Goal: Information Seeking & Learning: Learn about a topic

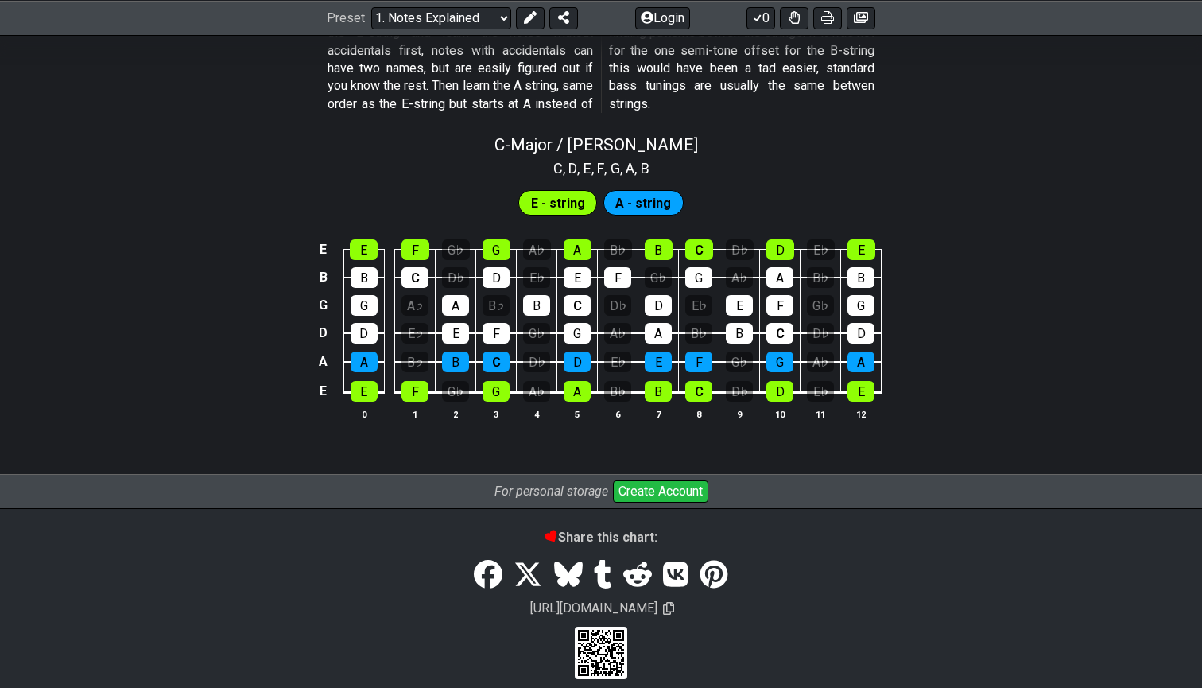
scroll to position [1507, 0]
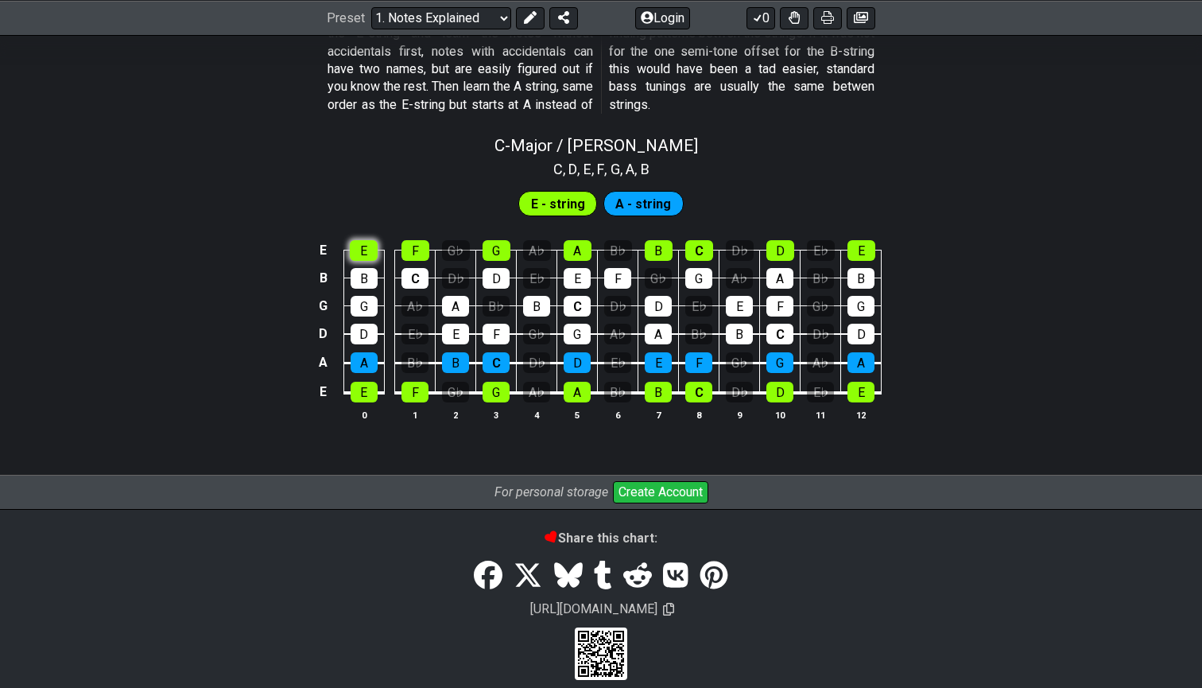
click at [367, 243] on div "E" at bounding box center [364, 250] width 28 height 21
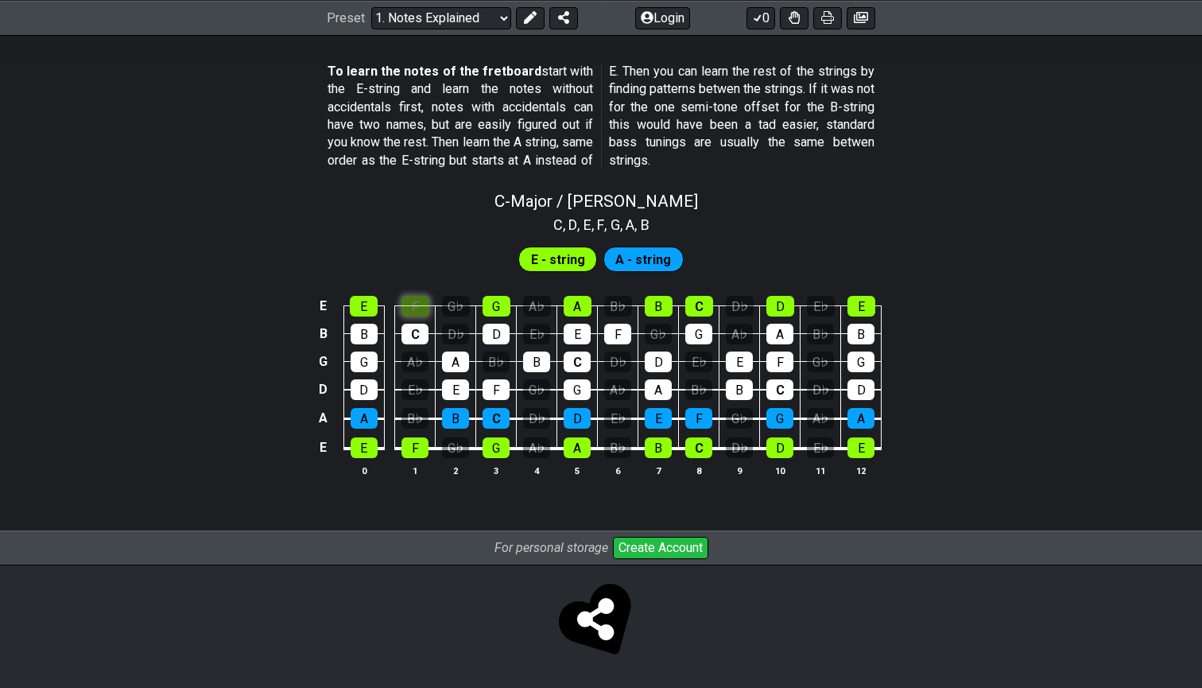
click at [418, 234] on div "C - Major / Ionian C , D , E , F , G , A , B E - string A - string E E F G♭ G A…" at bounding box center [601, 340] width 1202 height 316
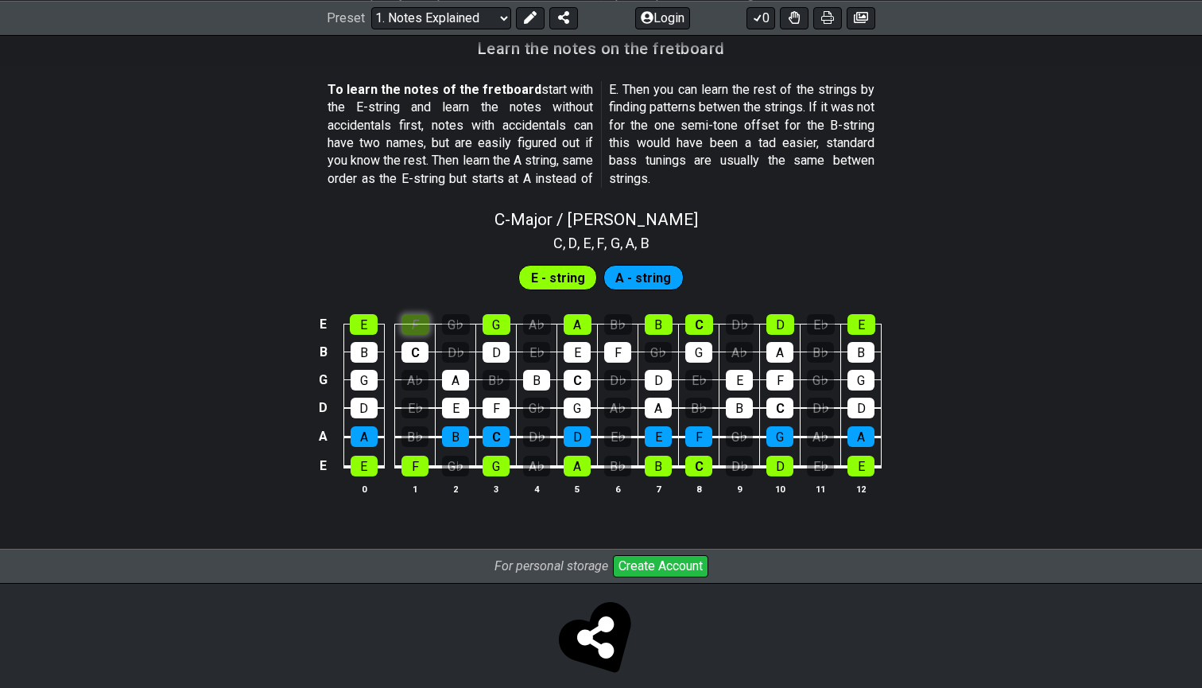
click at [418, 314] on div "F" at bounding box center [416, 324] width 28 height 21
click at [500, 314] on div "G" at bounding box center [497, 324] width 28 height 21
click at [559, 268] on span "E - string" at bounding box center [558, 277] width 54 height 23
click at [558, 266] on span "E - string" at bounding box center [558, 277] width 54 height 23
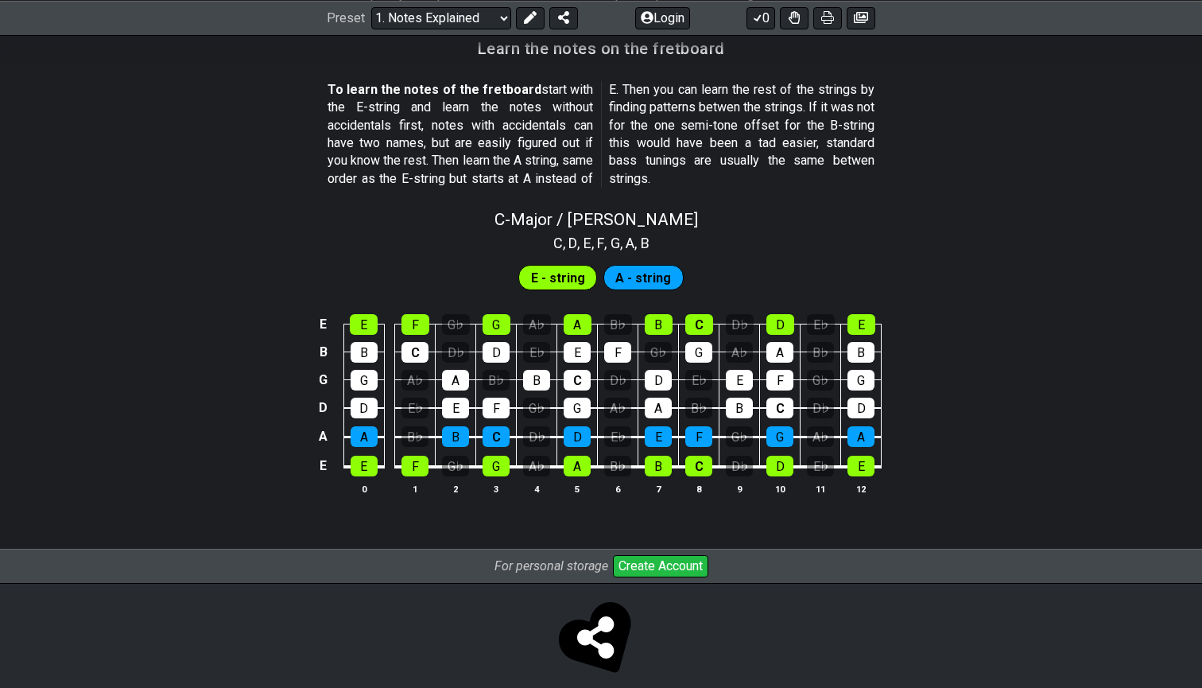
click at [541, 351] on td "B" at bounding box center [537, 365] width 41 height 28
drag, startPoint x: 538, startPoint y: 288, endPoint x: 531, endPoint y: 404, distance: 116.3
click at [531, 404] on tbody "E E F G♭ G A♭ A B♭ B C D♭ D E♭ E B B C D♭ D E♭ E F G♭ G A♭ A B♭ B G G A♭ A B♭ B…" at bounding box center [598, 390] width 568 height 187
drag, startPoint x: 439, startPoint y: 266, endPoint x: 416, endPoint y: 313, distance: 53.0
click at [416, 313] on section "E - string A - string E E F G♭ G A♭ A B♭ B C D♭ D E♭ E B B C D♭ D E♭ E F G♭ G A…" at bounding box center [601, 385] width 1202 height 263
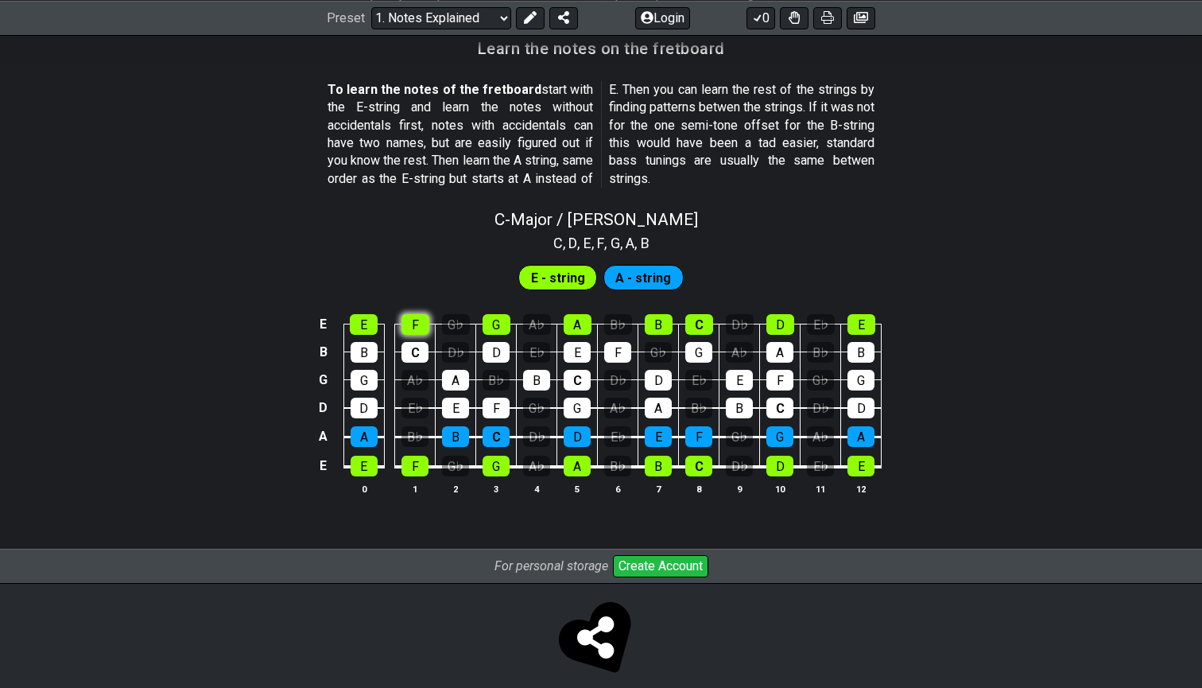
click at [416, 314] on div "F" at bounding box center [416, 324] width 28 height 21
click at [420, 342] on div "C" at bounding box center [415, 352] width 27 height 21
click at [419, 314] on div "F" at bounding box center [416, 324] width 28 height 21
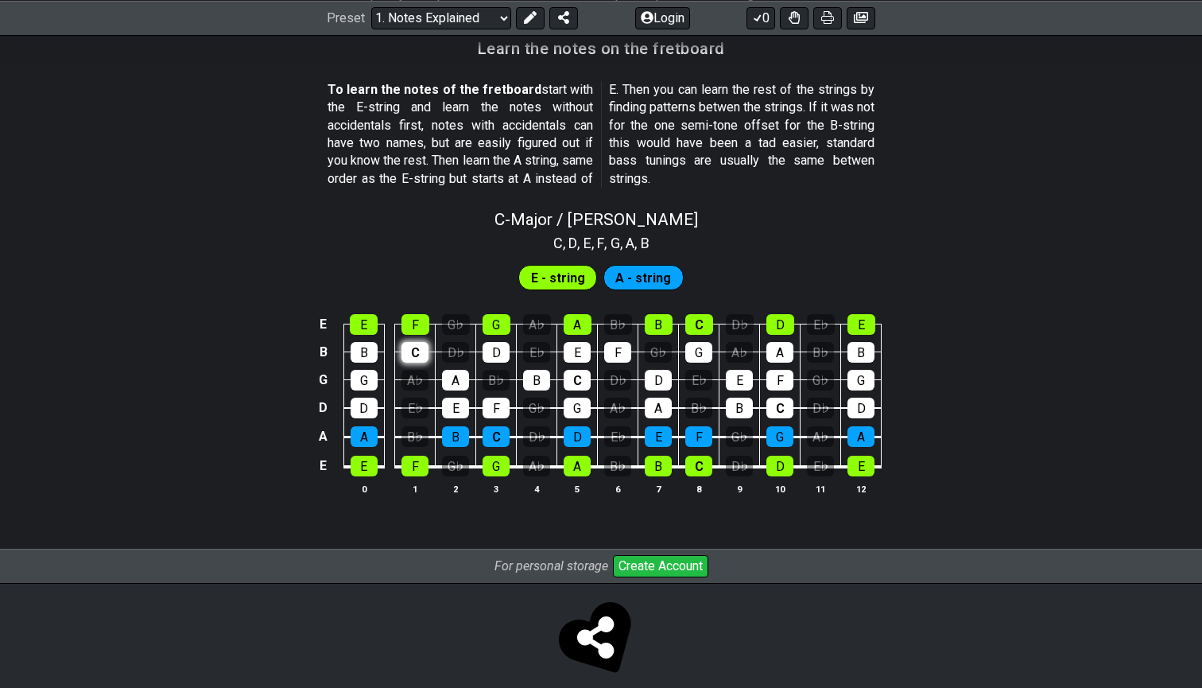
click at [419, 342] on div "C" at bounding box center [415, 352] width 27 height 21
click at [367, 314] on div "E" at bounding box center [364, 324] width 28 height 21
click at [367, 342] on div "B" at bounding box center [364, 352] width 27 height 21
click at [367, 370] on div "G" at bounding box center [364, 380] width 27 height 21
click at [367, 398] on div "D" at bounding box center [364, 408] width 27 height 21
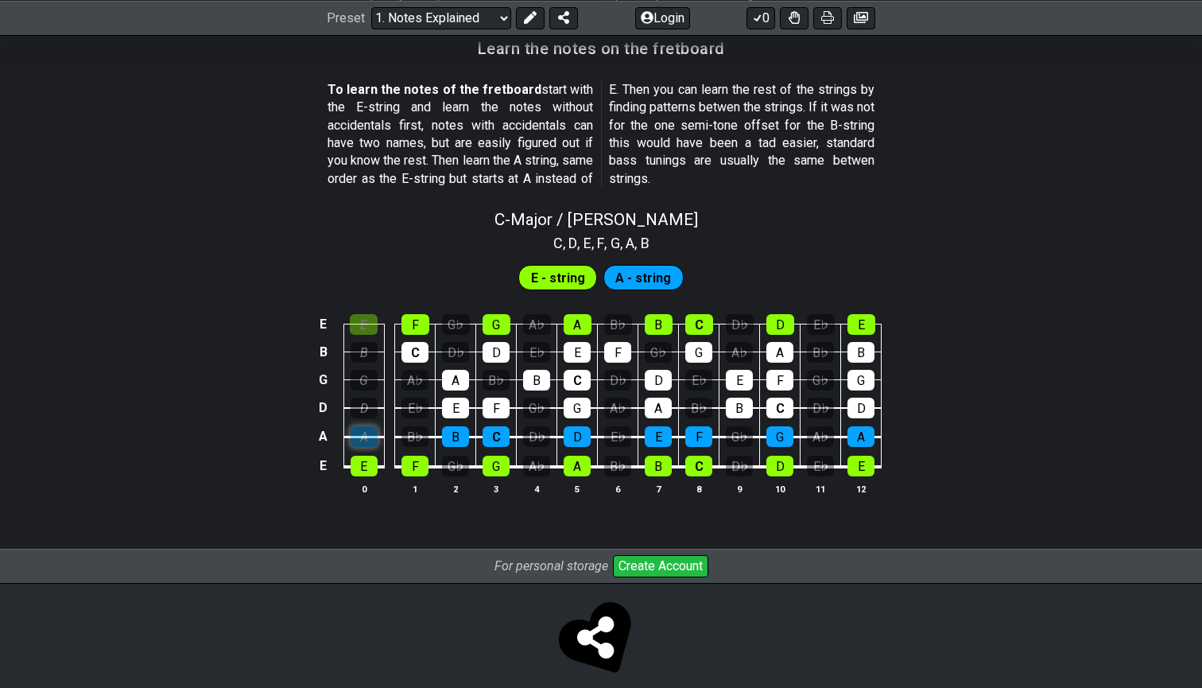
click at [367, 426] on div "A" at bounding box center [364, 436] width 27 height 21
click at [367, 457] on div "E" at bounding box center [364, 466] width 27 height 21
click at [368, 437] on td "E" at bounding box center [364, 452] width 41 height 30
click at [368, 456] on div "E" at bounding box center [364, 466] width 27 height 21
click at [368, 408] on td "A" at bounding box center [364, 422] width 41 height 29
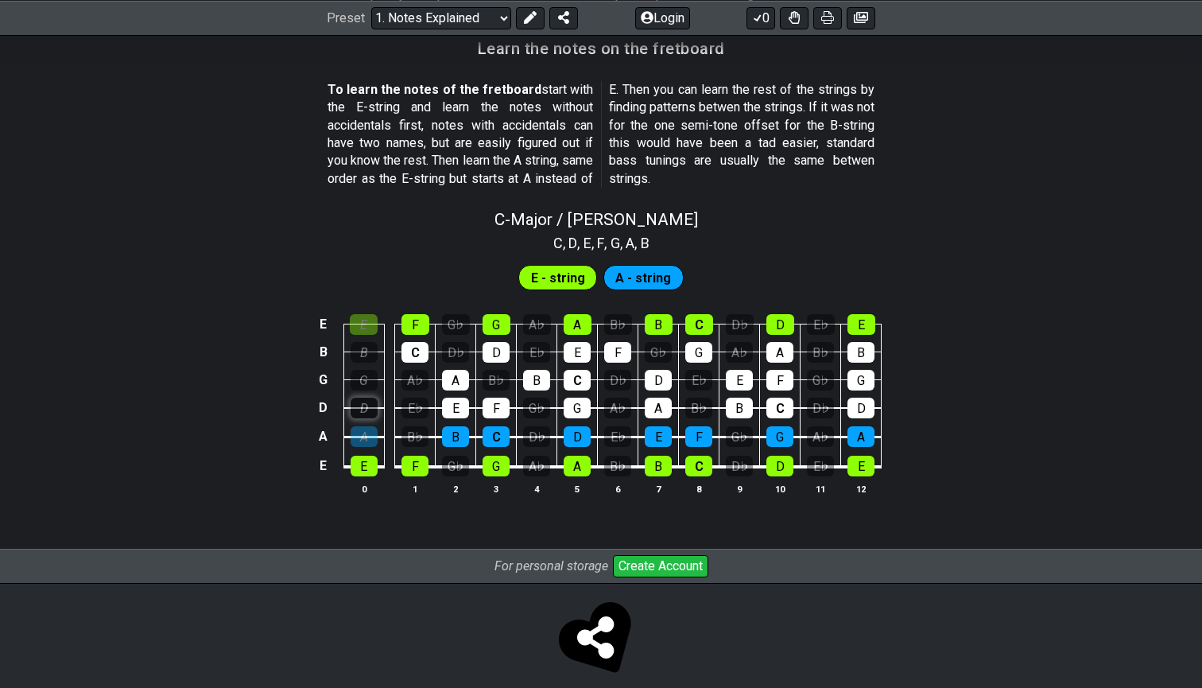
click at [368, 398] on div "D" at bounding box center [364, 408] width 27 height 21
click at [368, 426] on div "A" at bounding box center [364, 436] width 27 height 21
click at [368, 370] on div "G" at bounding box center [364, 380] width 27 height 21
click at [368, 342] on div "B" at bounding box center [364, 352] width 27 height 21
click at [368, 324] on td "B" at bounding box center [364, 338] width 41 height 28
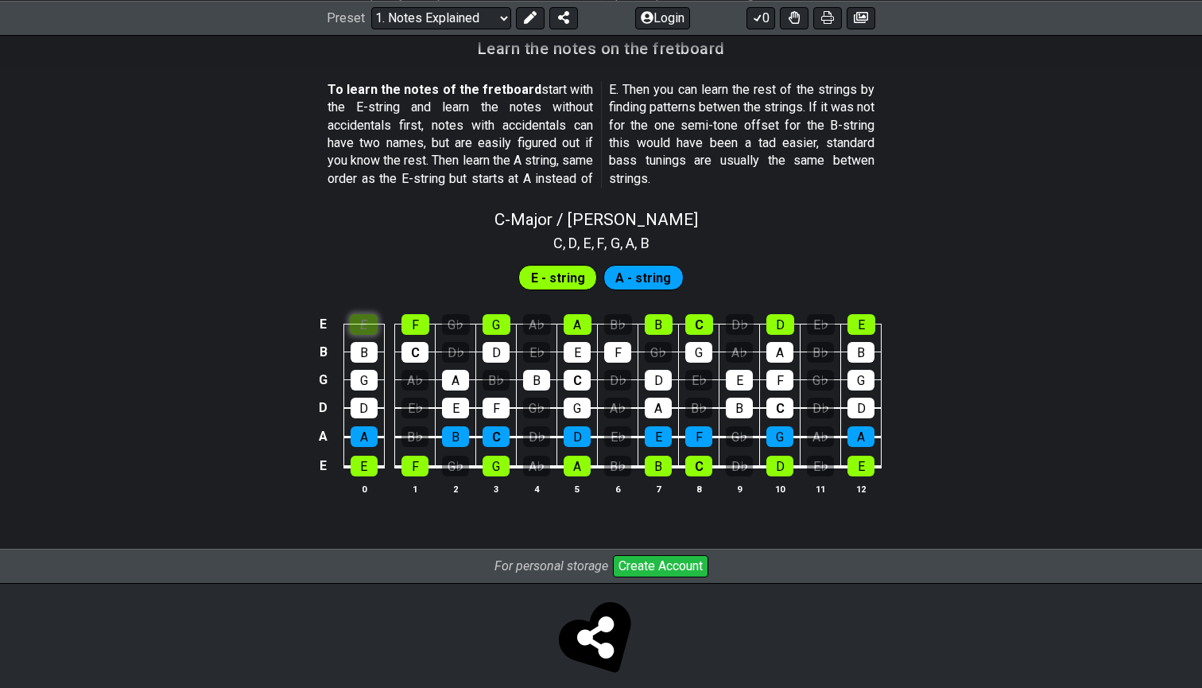
click at [368, 314] on div "E" at bounding box center [364, 324] width 28 height 21
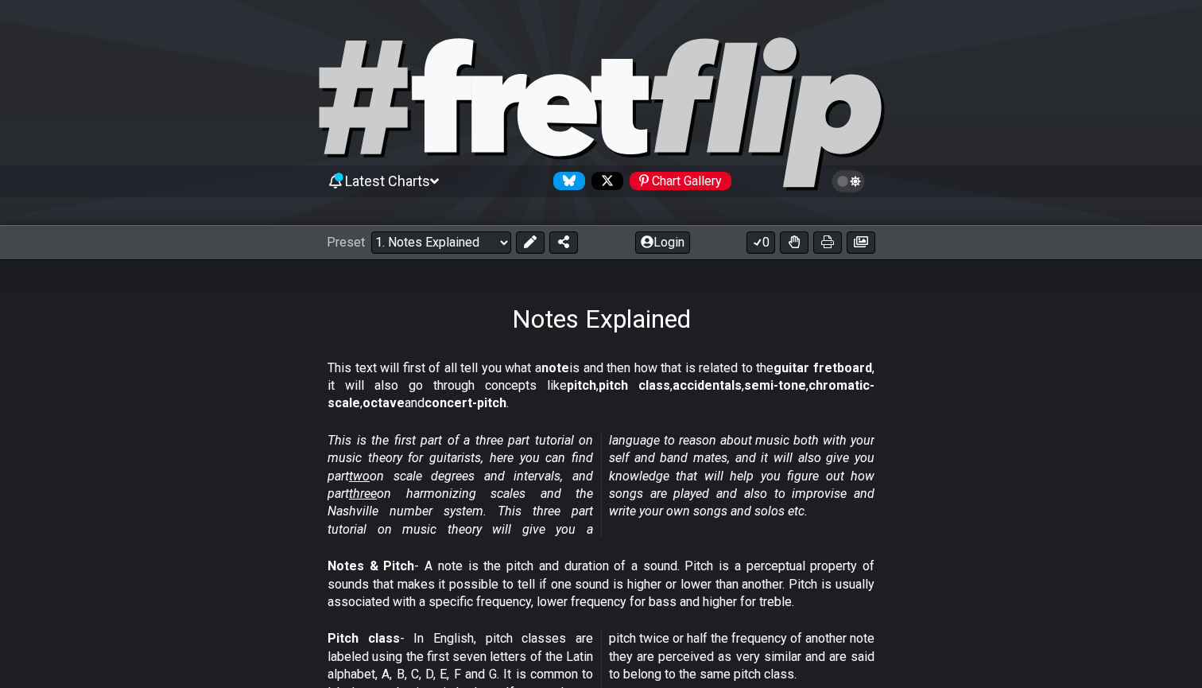
scroll to position [0, 0]
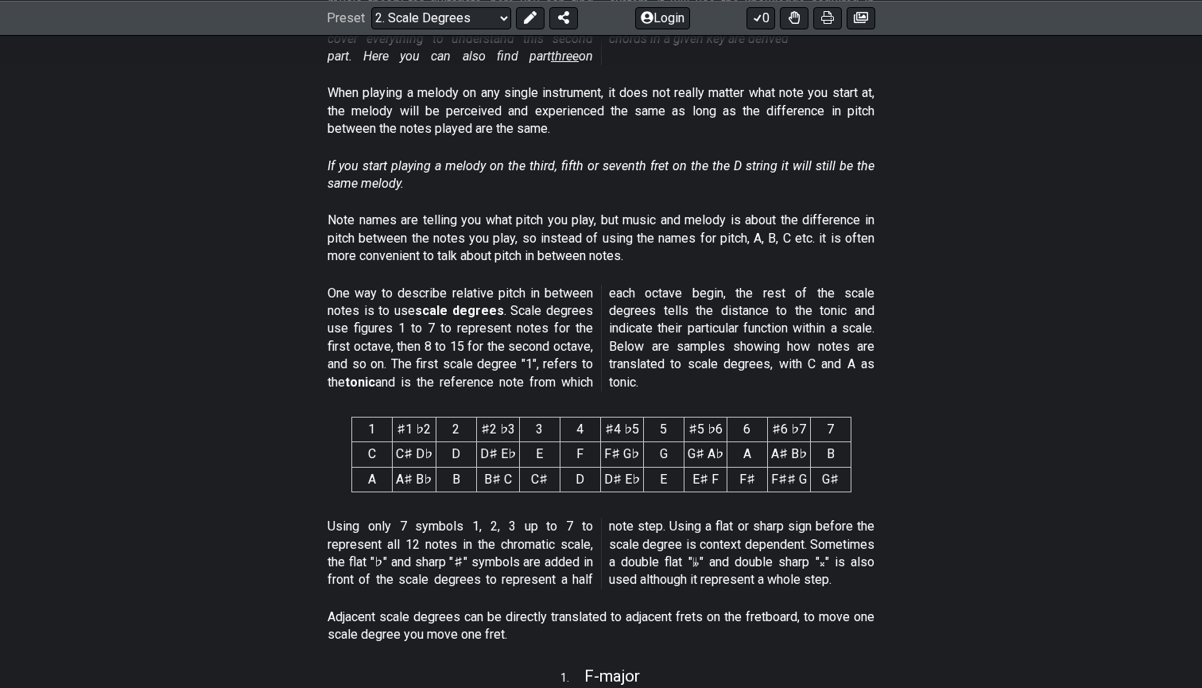
scroll to position [489, 0]
